Goal: Task Accomplishment & Management: Manage account settings

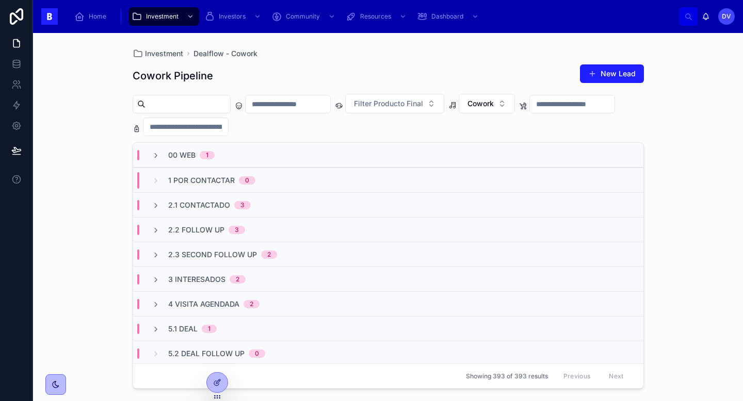
paste input "**********"
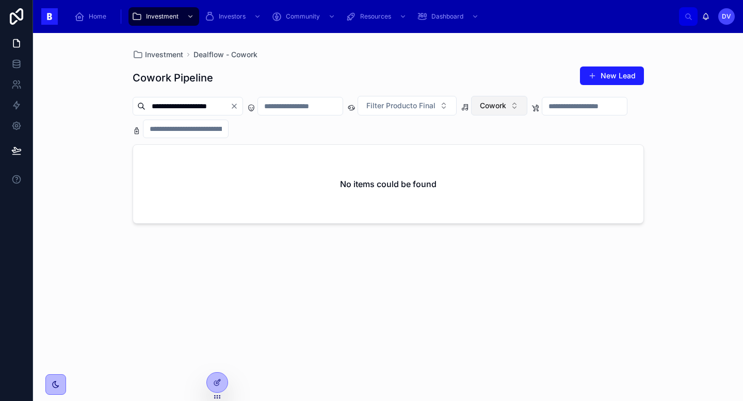
type input "**********"
click at [527, 105] on button "Cowork" at bounding box center [499, 106] width 56 height 20
click at [504, 152] on div "None" at bounding box center [518, 147] width 124 height 17
click at [238, 107] on icon "Clear" at bounding box center [234, 106] width 8 height 8
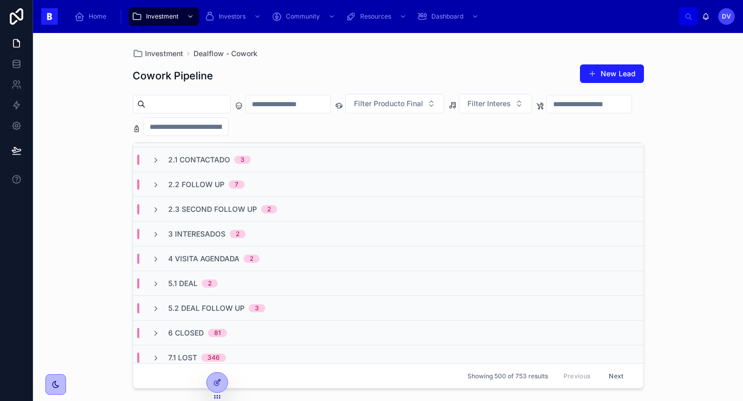
scroll to position [57, 0]
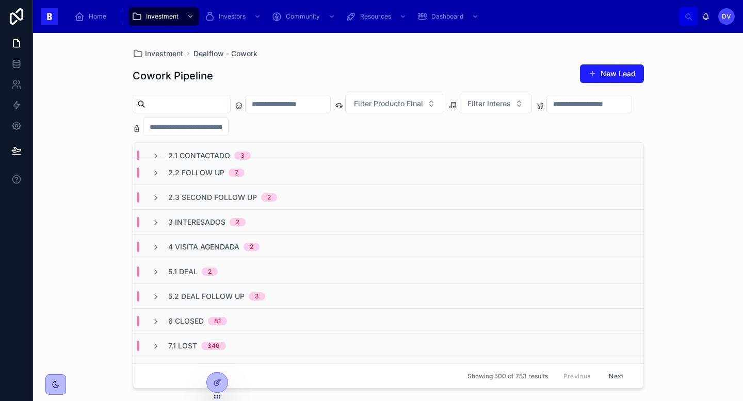
click at [259, 243] on div "2" at bounding box center [251, 247] width 16 height 8
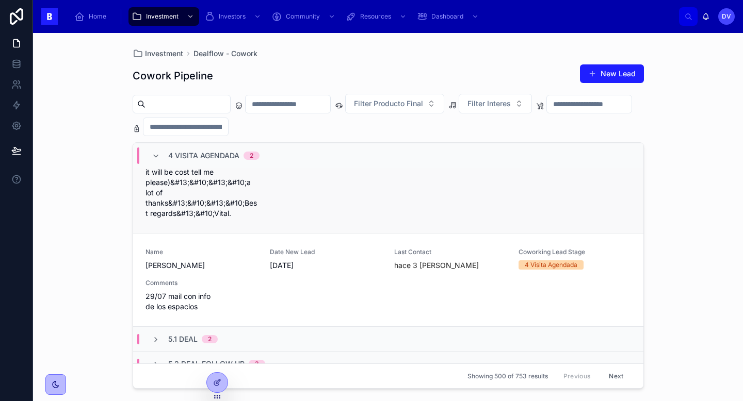
scroll to position [249, 0]
click at [278, 275] on div "Name [PERSON_NAME] Date New Lead [DATE] Last Contact hace 3 [PERSON_NAME] Cowor…" at bounding box center [387, 280] width 485 height 64
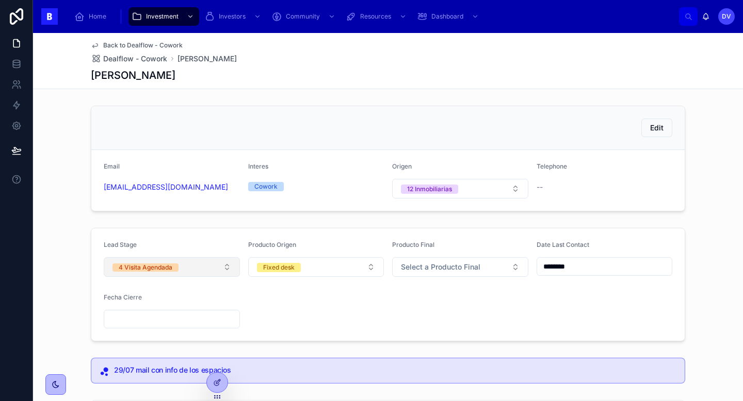
click at [229, 269] on button "4 Visita Agendada" at bounding box center [172, 267] width 136 height 20
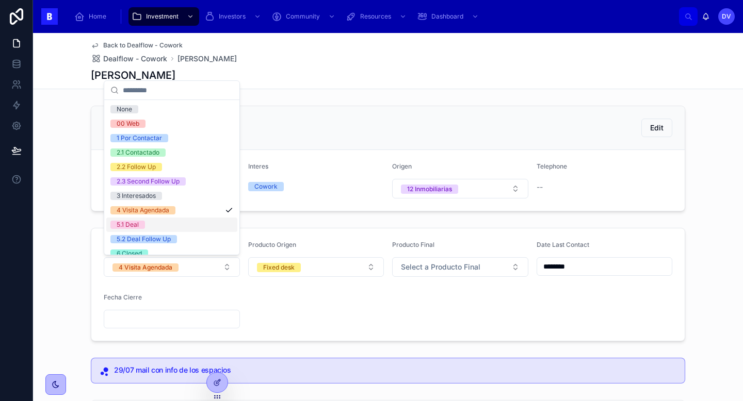
click at [222, 219] on div "5.1 Deal" at bounding box center [171, 225] width 131 height 14
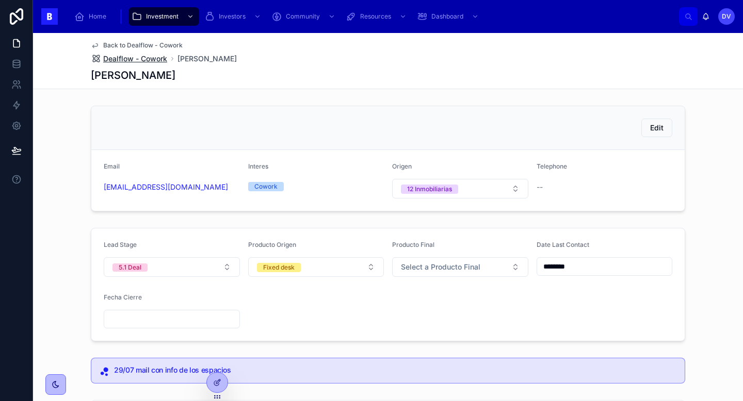
click at [155, 59] on span "Dealflow - Cowork" at bounding box center [135, 59] width 64 height 10
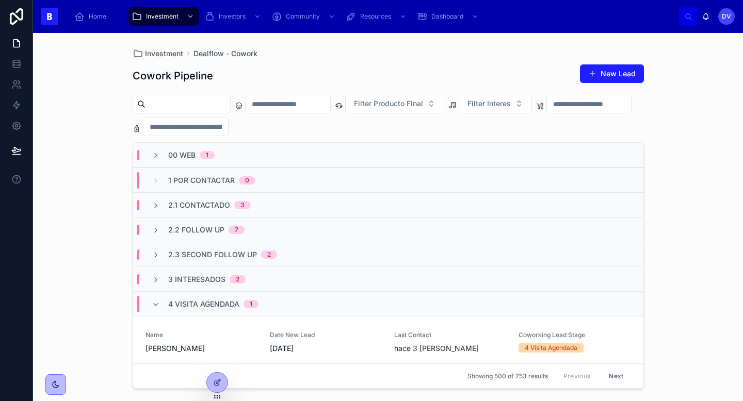
click at [218, 301] on span "4 Visita Agendada" at bounding box center [203, 304] width 71 height 10
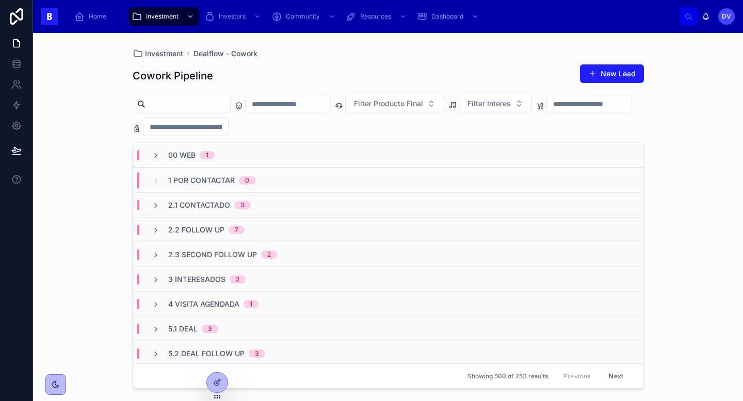
click at [237, 330] on div "5.1 Deal 3" at bounding box center [388, 328] width 510 height 25
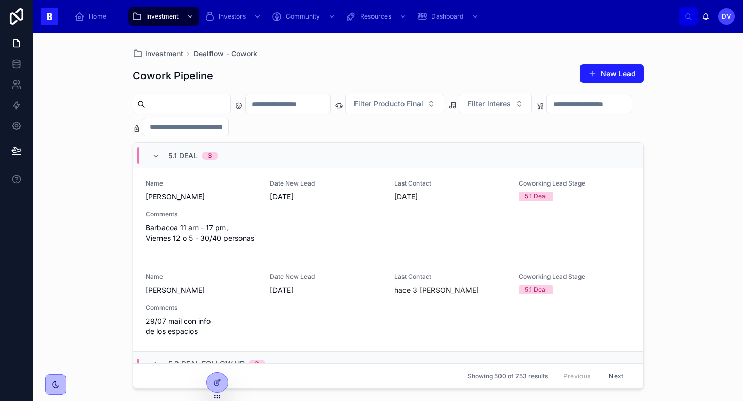
scroll to position [266, 0]
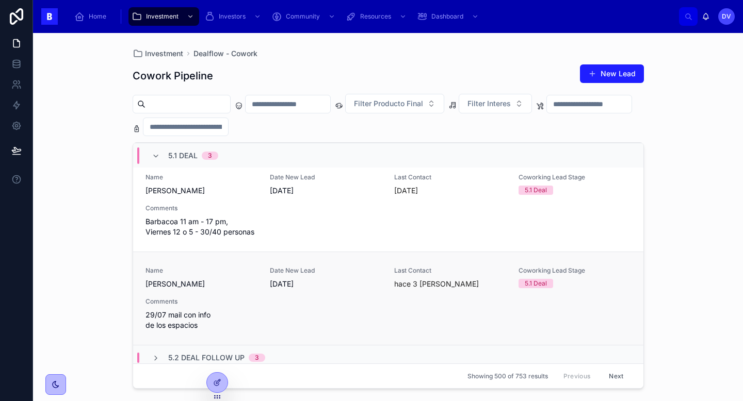
click at [243, 288] on span "[PERSON_NAME]" at bounding box center [201, 284] width 112 height 10
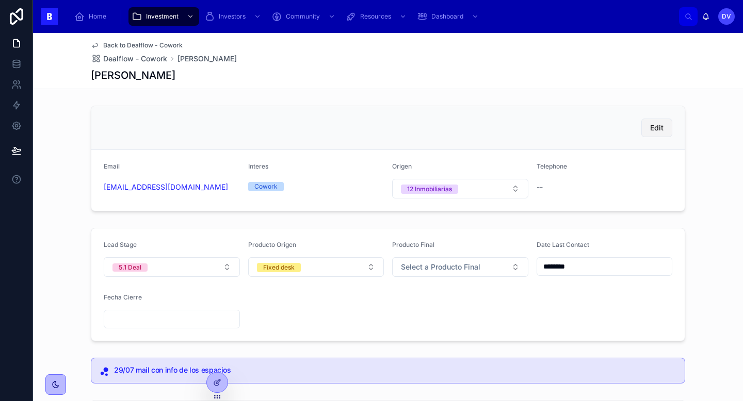
click at [663, 128] on span "Edit" at bounding box center [656, 128] width 13 height 10
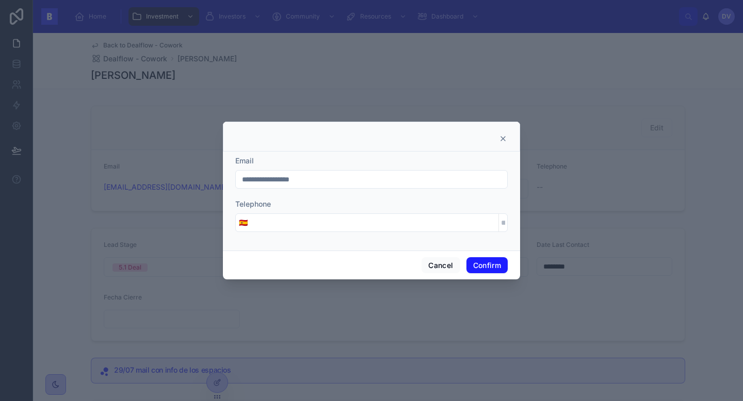
click at [267, 223] on input "tel" at bounding box center [375, 223] width 248 height 14
type input "**********"
click at [490, 265] on button "Confirm" at bounding box center [486, 265] width 41 height 17
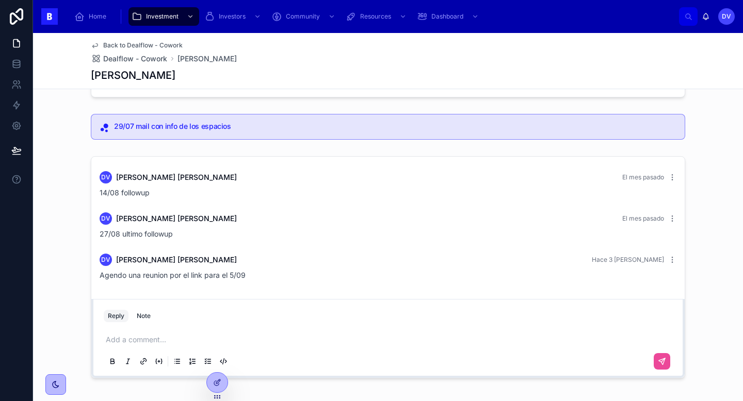
scroll to position [291, 0]
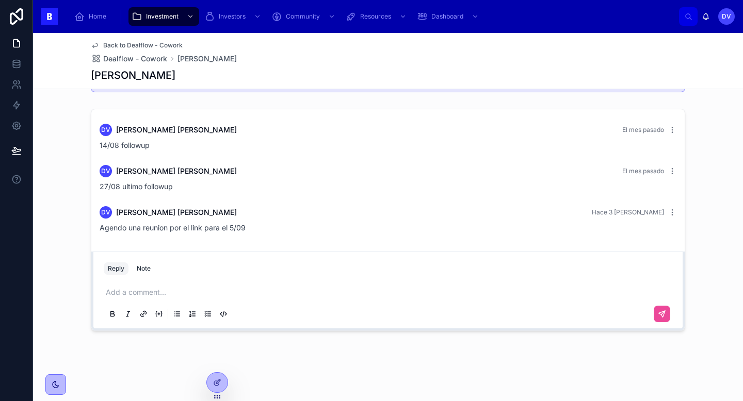
click at [155, 293] on p at bounding box center [390, 292] width 568 height 10
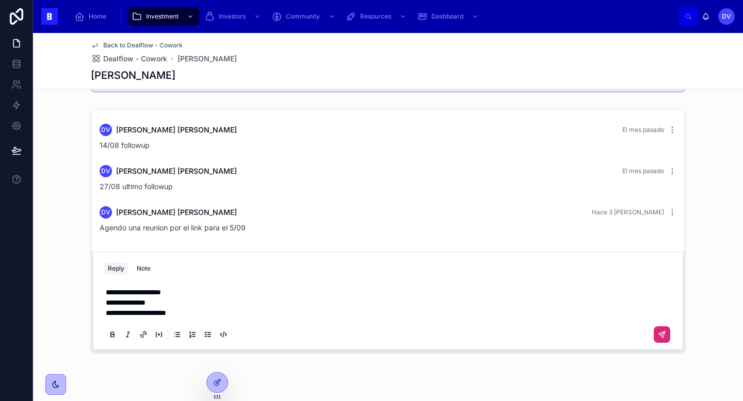
click at [659, 337] on icon at bounding box center [661, 335] width 8 height 8
